Goal: Information Seeking & Learning: Understand process/instructions

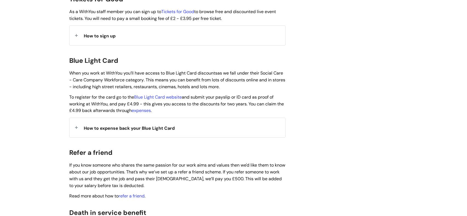
scroll to position [543, 0]
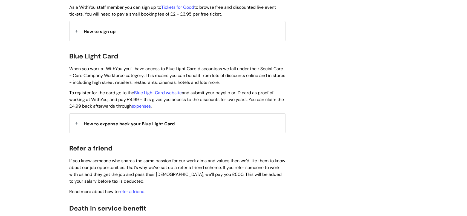
click at [120, 121] on span "How to expense back your Blue Light Card" at bounding box center [129, 124] width 91 height 6
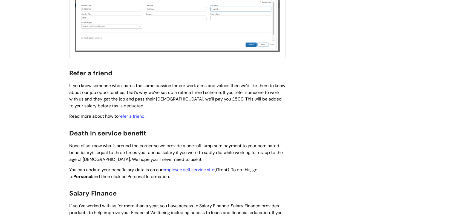
scroll to position [1073, 0]
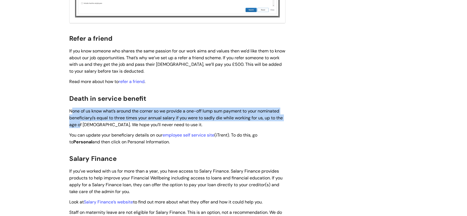
drag, startPoint x: 71, startPoint y: 105, endPoint x: 80, endPoint y: 115, distance: 13.2
click at [80, 115] on span "None of us know what’s around the corner so we provide a one-off lump sum payme…" at bounding box center [175, 117] width 213 height 19
click at [81, 108] on span "None of us know what’s around the corner so we provide a one-off lump sum payme…" at bounding box center [175, 117] width 213 height 19
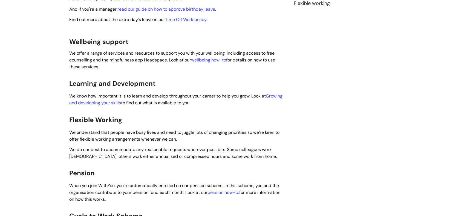
scroll to position [247, 0]
click at [74, 129] on span "We understand that people have busy lives and need to juggle lots of changing p…" at bounding box center [174, 135] width 210 height 13
click at [73, 129] on span "We understand that people have busy lives and need to juggle lots of changing p…" at bounding box center [174, 135] width 210 height 13
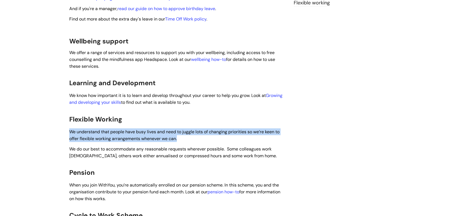
click at [73, 129] on span "We understand that people have busy lives and need to juggle lots of changing p…" at bounding box center [174, 135] width 210 height 13
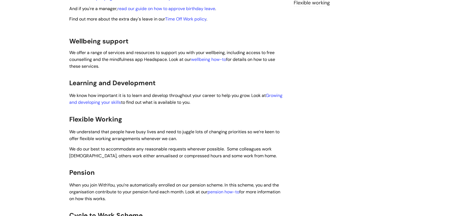
click at [100, 131] on span "We understand that people have busy lives and need to juggle lots of changing p…" at bounding box center [174, 135] width 210 height 13
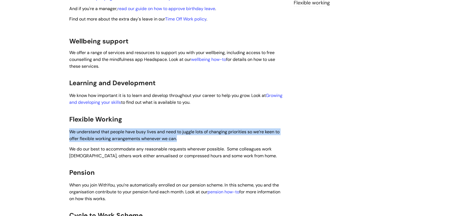
click at [100, 131] on span "We understand that people have busy lives and need to juggle lots of changing p…" at bounding box center [174, 135] width 210 height 13
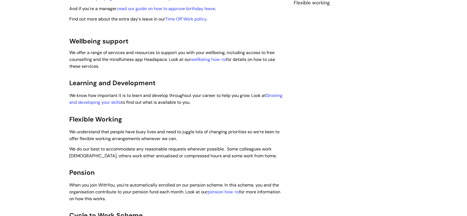
click at [100, 146] on span "We do our best to accommodate any reasonable requests wherever possible. Some c…" at bounding box center [172, 152] width 207 height 13
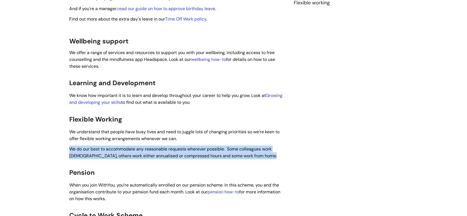
click at [100, 146] on span "We do our best to accommodate any reasonable requests wherever possible. Some c…" at bounding box center [172, 152] width 207 height 13
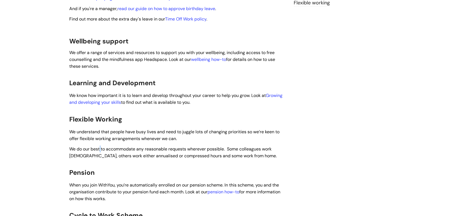
click at [100, 146] on span "We do our best to accommodate any reasonable requests wherever possible. Some c…" at bounding box center [172, 152] width 207 height 13
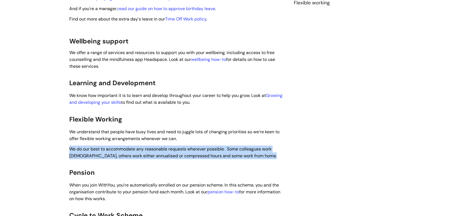
click at [100, 146] on span "We do our best to accommodate any reasonable requests wherever possible. Some c…" at bounding box center [172, 152] width 207 height 13
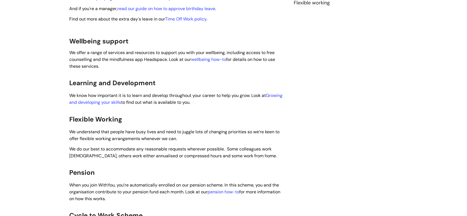
click at [100, 146] on span "We do our best to accommodate any reasonable requests wherever possible. Some c…" at bounding box center [172, 152] width 207 height 13
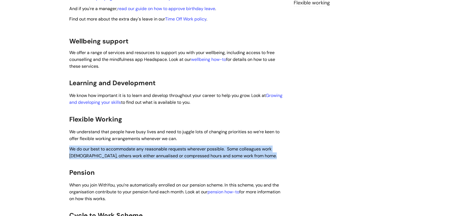
click at [100, 146] on span "We do our best to accommodate any reasonable requests wherever possible. Some c…" at bounding box center [172, 152] width 207 height 13
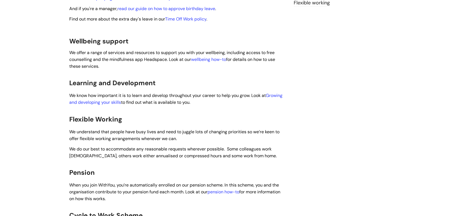
click at [92, 132] on span "We understand that people have busy lives and need to juggle lots of changing p…" at bounding box center [174, 135] width 210 height 13
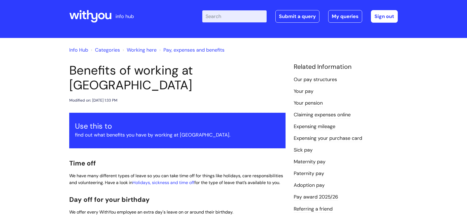
scroll to position [0, 0]
